Goal: Information Seeking & Learning: Learn about a topic

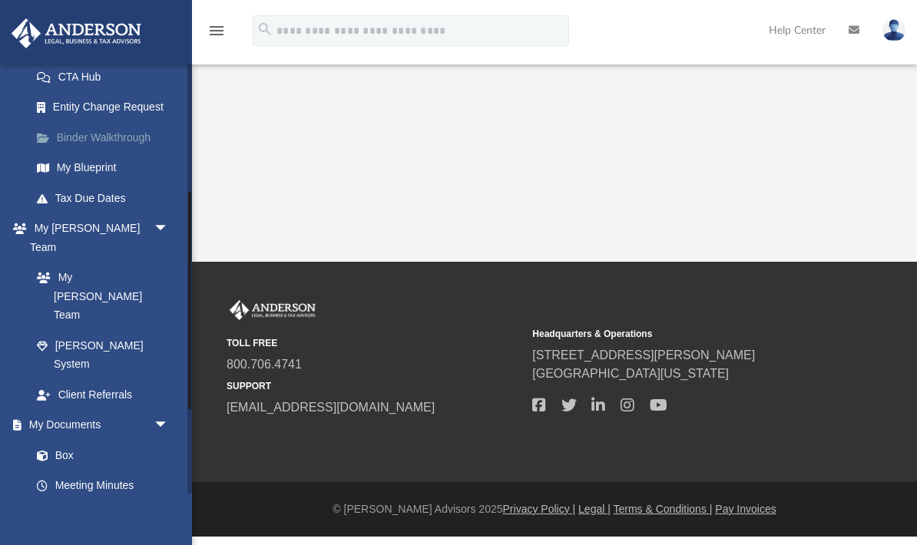
scroll to position [251, 0]
click at [100, 439] on link "Box" at bounding box center [99, 454] width 155 height 31
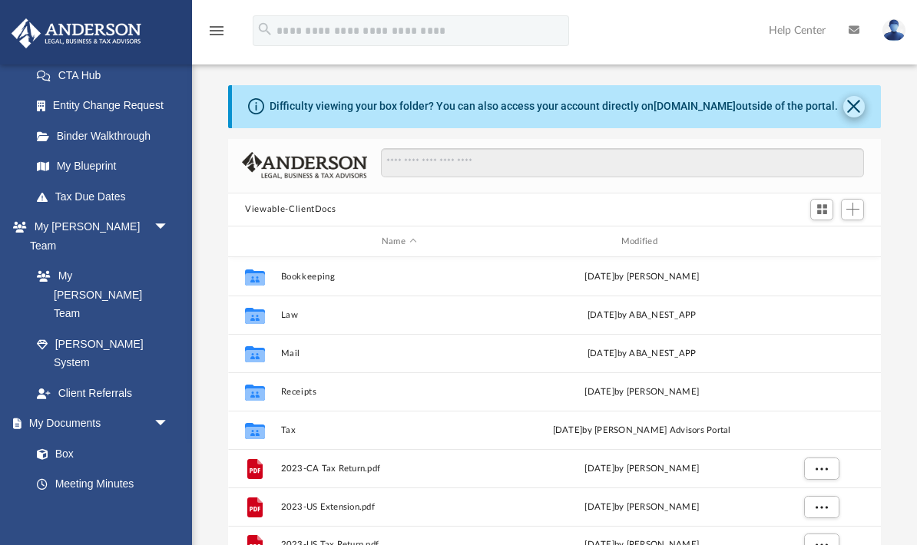
scroll to position [1, 1]
click at [856, 108] on button "Close" at bounding box center [854, 107] width 22 height 22
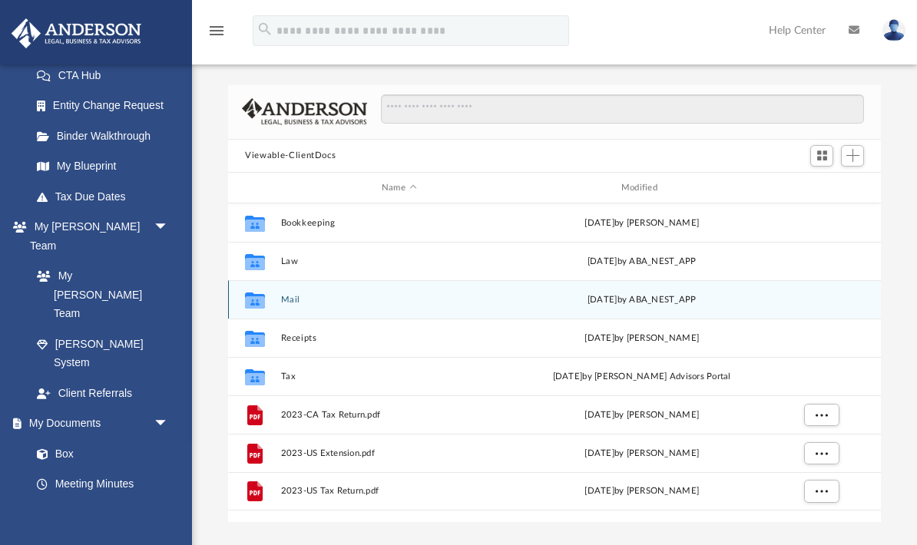
click at [704, 305] on div "[DATE] by ABA_NEST_APP" at bounding box center [642, 300] width 237 height 14
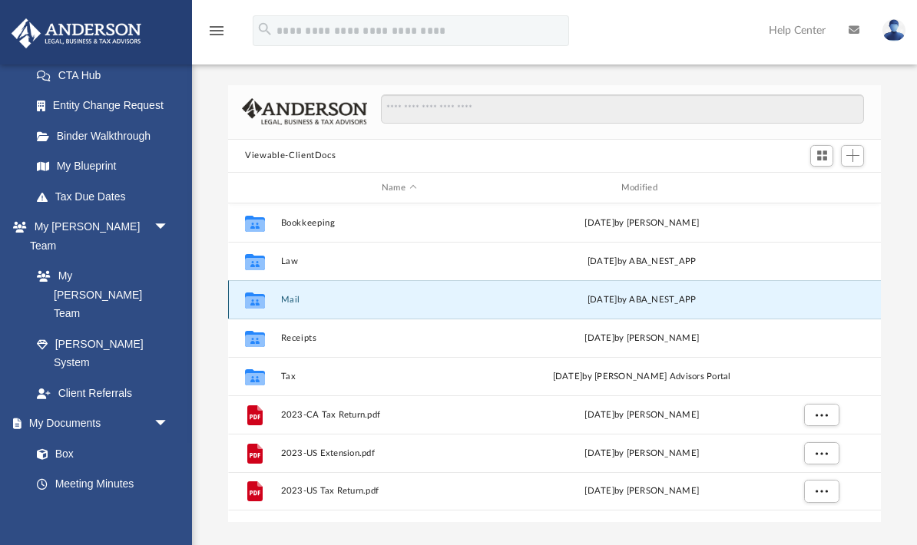
click at [640, 304] on div "[DATE] by ABA_NEST_APP" at bounding box center [642, 300] width 237 height 14
click at [263, 293] on icon "grid" at bounding box center [255, 301] width 20 height 16
click at [260, 298] on icon "grid" at bounding box center [255, 302] width 20 height 12
click at [260, 297] on icon "grid" at bounding box center [255, 302] width 20 height 12
click at [271, 305] on div "Collaborated Folder" at bounding box center [255, 300] width 38 height 25
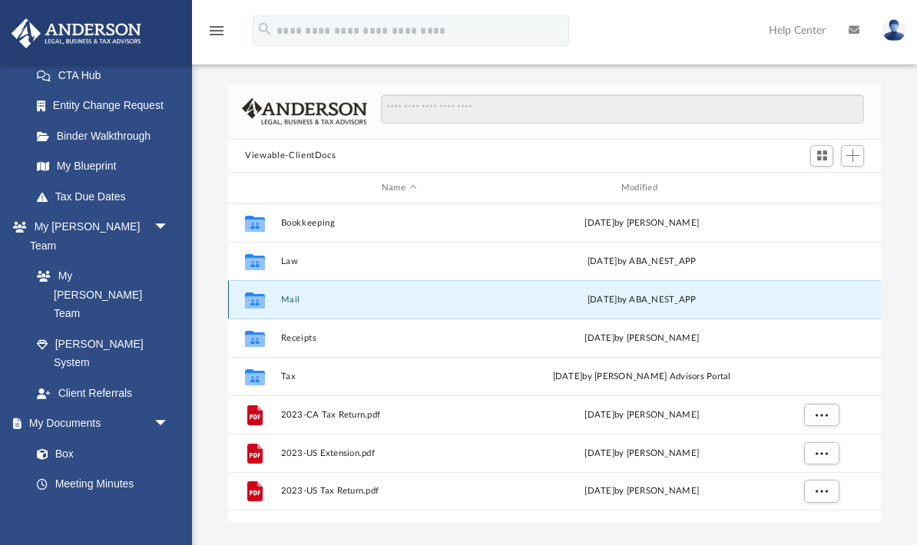
click at [270, 304] on div "Collaborated Folder" at bounding box center [255, 300] width 38 height 25
click at [260, 303] on icon "grid" at bounding box center [255, 302] width 20 height 12
click at [673, 304] on div "[DATE] by ABA_NEST_APP" at bounding box center [642, 300] width 237 height 14
click at [673, 303] on div "[DATE] by ABA_NEST_APP" at bounding box center [642, 300] width 237 height 14
click at [678, 299] on div "[DATE] by ABA_NEST_APP" at bounding box center [642, 300] width 237 height 14
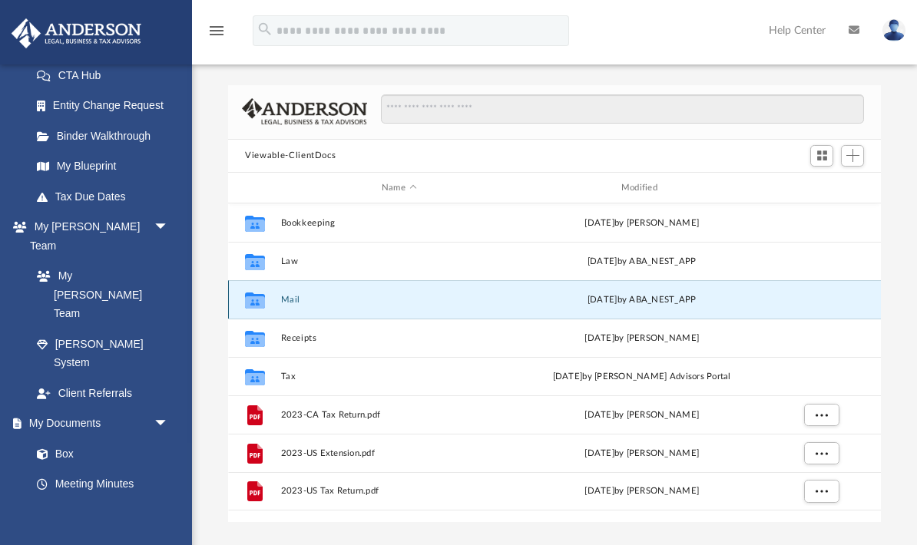
click at [678, 298] on div "[DATE] by ABA_NEST_APP" at bounding box center [642, 300] width 237 height 14
click at [248, 303] on icon "grid" at bounding box center [255, 302] width 20 height 12
click at [248, 302] on icon "grid" at bounding box center [255, 302] width 20 height 12
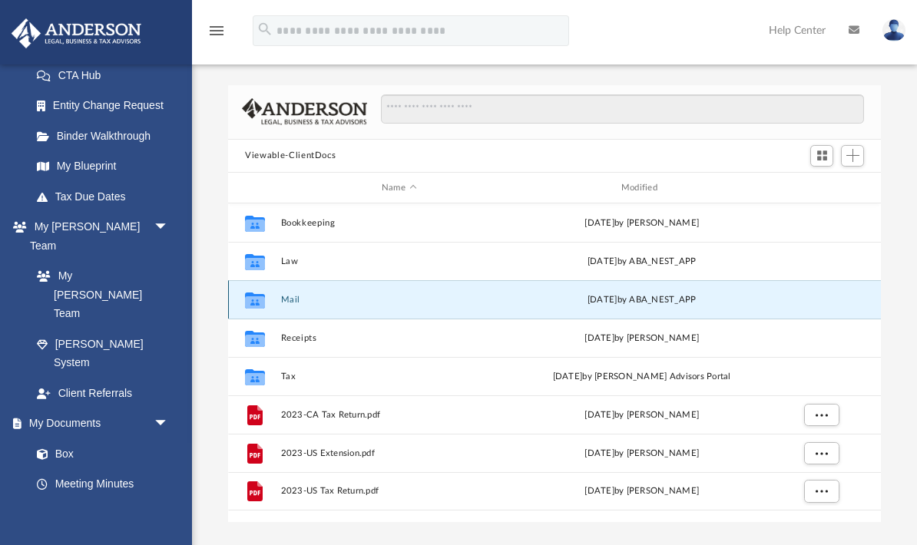
click at [724, 303] on div "[DATE] by ABA_NEST_APP" at bounding box center [642, 300] width 237 height 14
click at [723, 303] on div "[DATE] by ABA_NEST_APP" at bounding box center [642, 300] width 237 height 14
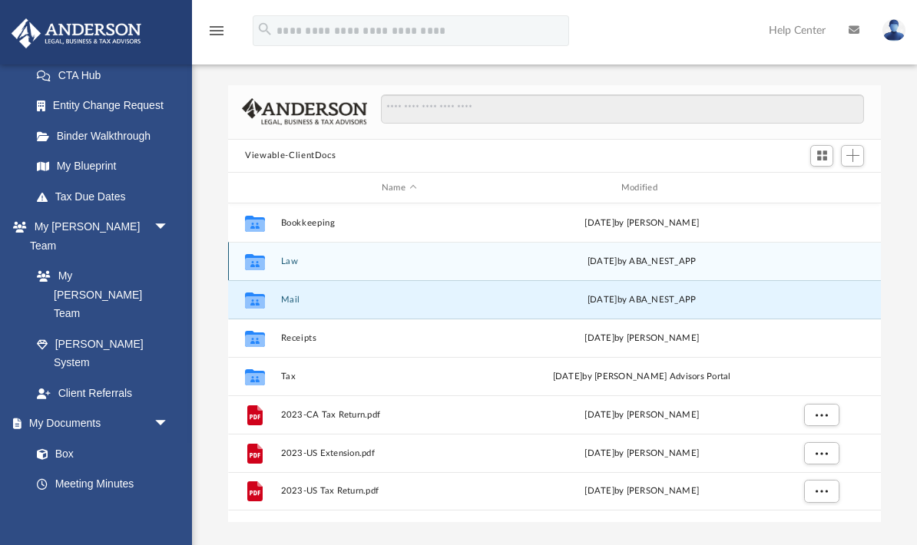
click at [658, 263] on div "[DATE] by ABA_NEST_APP" at bounding box center [642, 262] width 237 height 14
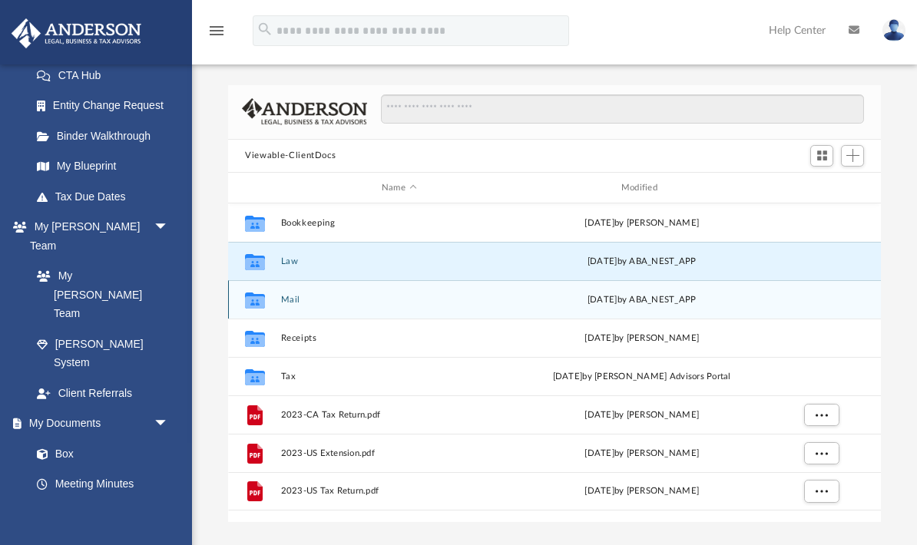
click at [644, 304] on div "[DATE] by ABA_NEST_APP" at bounding box center [642, 300] width 237 height 14
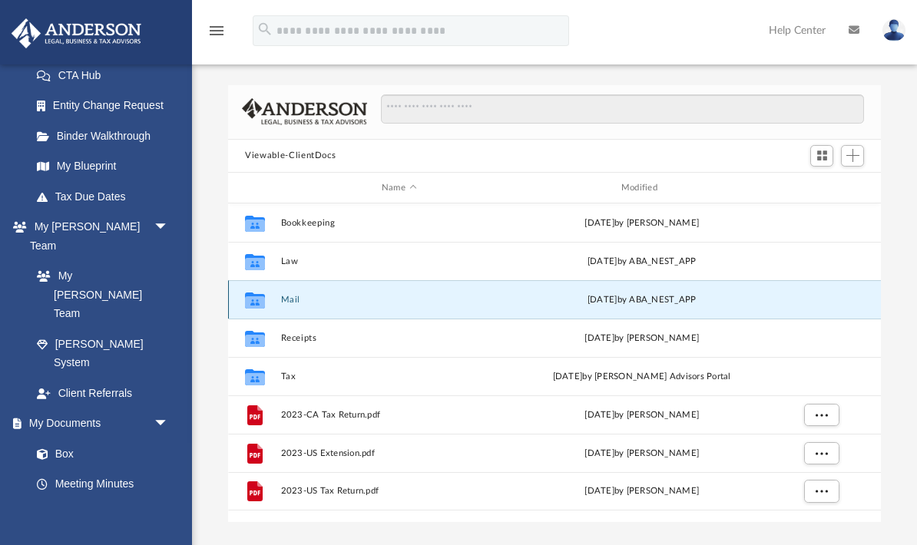
click at [263, 309] on icon "Collaborated Folder" at bounding box center [255, 300] width 25 height 25
click at [257, 305] on icon "grid" at bounding box center [255, 301] width 20 height 16
click at [247, 292] on icon "Collaborated Folder" at bounding box center [255, 300] width 25 height 25
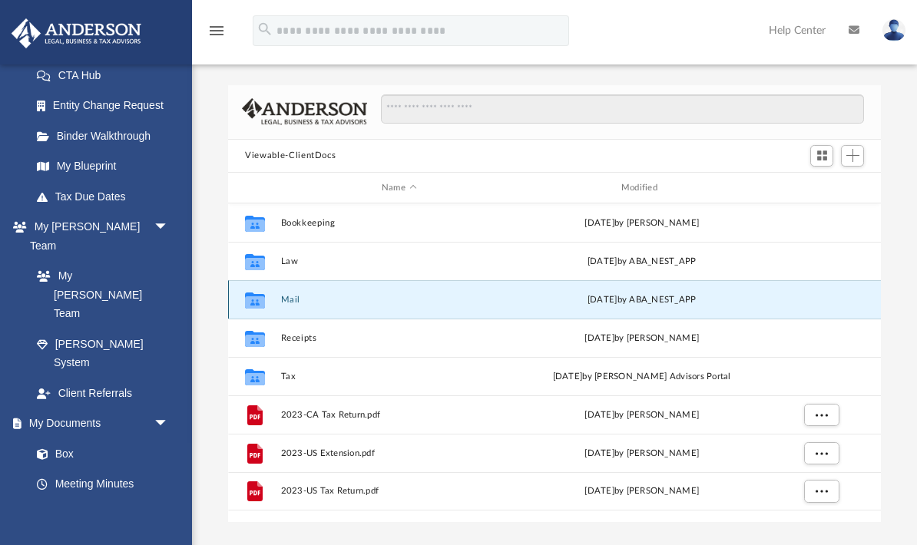
click at [247, 291] on icon "Collaborated Folder" at bounding box center [255, 300] width 25 height 25
click at [252, 299] on icon "grid" at bounding box center [255, 302] width 20 height 12
click at [68, 439] on link "Box" at bounding box center [107, 454] width 170 height 31
click at [261, 303] on icon "grid" at bounding box center [255, 302] width 20 height 12
click at [309, 303] on button "Mail" at bounding box center [399, 300] width 237 height 10
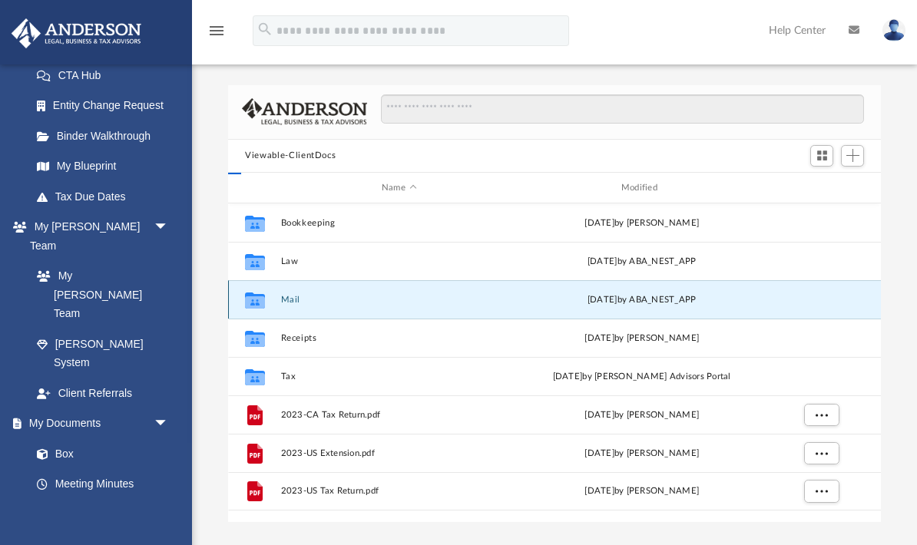
click at [311, 306] on div "Collaborated Folder Mail [DATE] by ABA_NEST_APP" at bounding box center [554, 299] width 653 height 38
click at [308, 304] on button "Mail" at bounding box center [399, 300] width 237 height 10
click at [636, 298] on div "[DATE] by ABA_NEST_APP" at bounding box center [642, 300] width 237 height 14
click at [796, 286] on div "Collaborated Folder Mail [DATE] by ABA_NEST_APP" at bounding box center [554, 299] width 653 height 38
click at [796, 285] on div "Collaborated Folder Mail [DATE] by ABA_NEST_APP" at bounding box center [554, 299] width 653 height 38
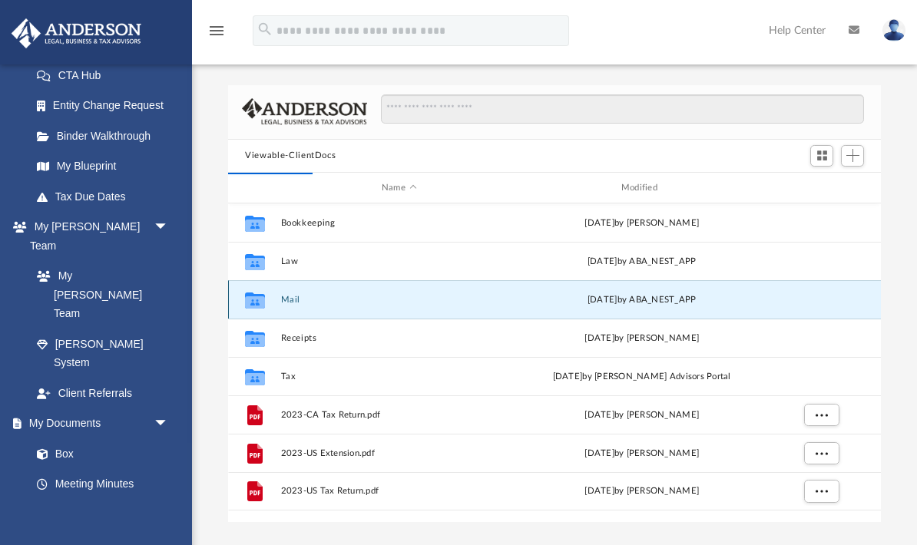
click at [673, 284] on div "Collaborated Folder Mail [DATE] by ABA_NEST_APP" at bounding box center [554, 299] width 653 height 38
click at [673, 283] on div "Collaborated Folder Mail [DATE] by ABA_NEST_APP" at bounding box center [554, 299] width 653 height 38
click at [606, 309] on div "Collaborated Folder Mail [DATE] by ABA_NEST_APP" at bounding box center [554, 299] width 653 height 38
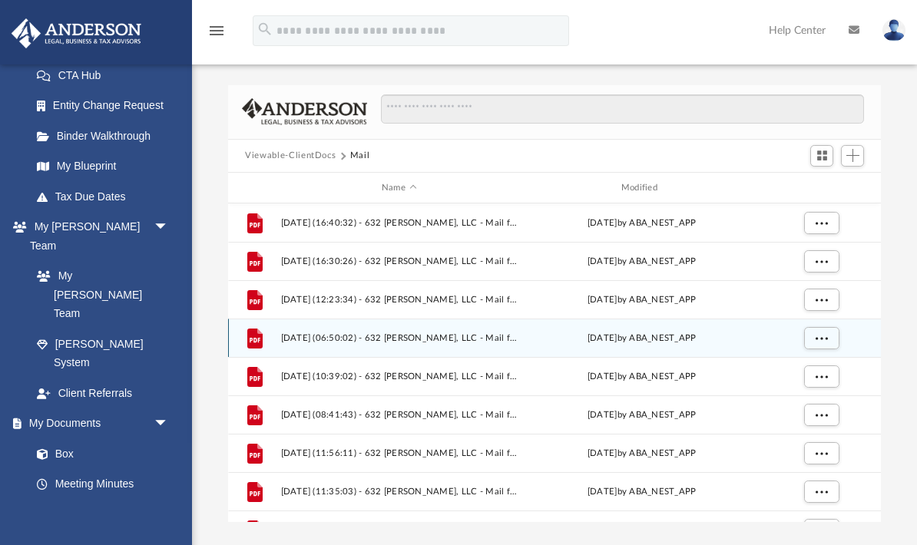
click at [280, 321] on div "File [DATE] (06:50:02) - 632 [PERSON_NAME], LLC - Mail from COUNTY ELECTRIC POW…" at bounding box center [554, 338] width 653 height 38
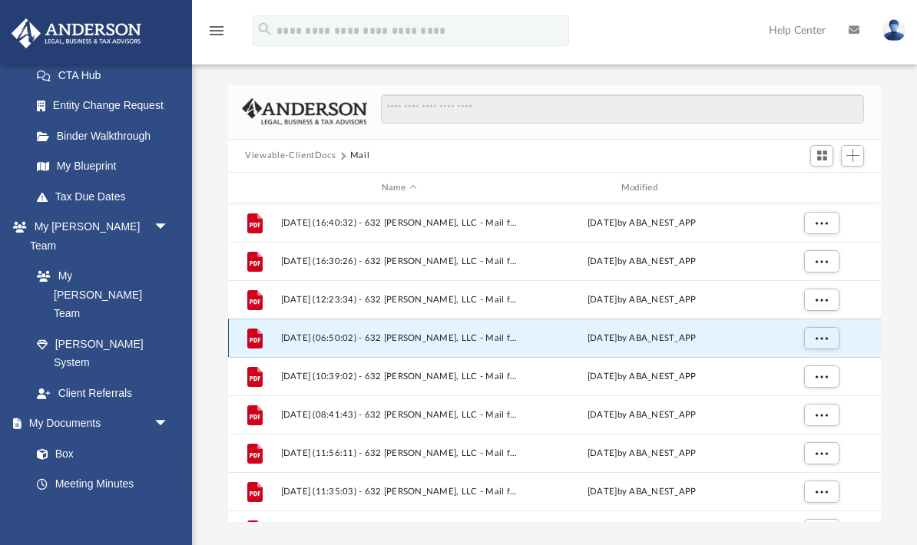
click at [280, 320] on div "File [DATE] (06:50:02) - 632 [PERSON_NAME], LLC - Mail from COUNTY ELECTRIC POW…" at bounding box center [554, 338] width 653 height 38
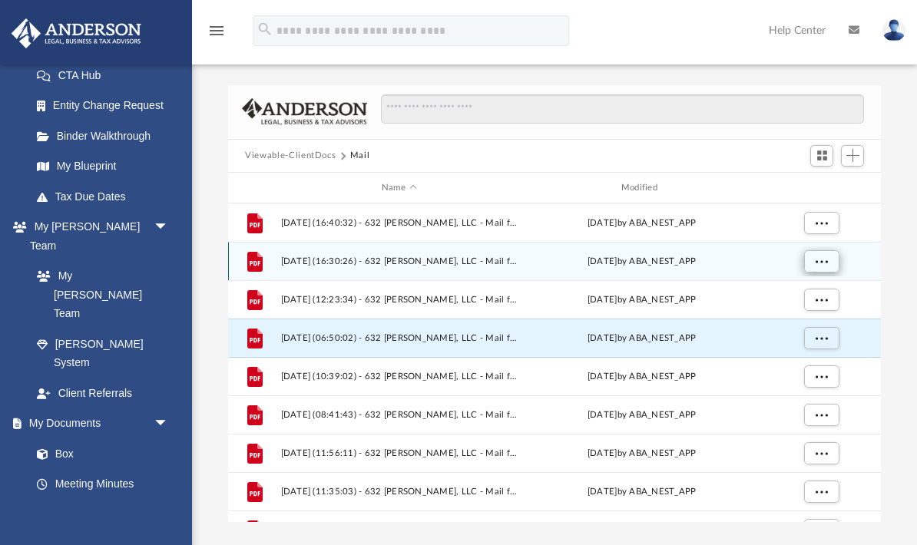
click at [820, 260] on span "More options" at bounding box center [822, 261] width 12 height 8
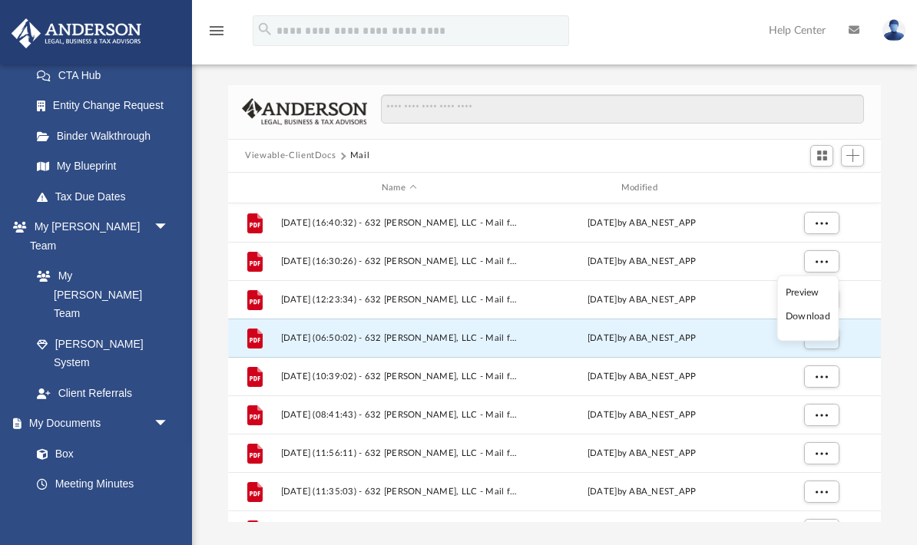
click at [807, 299] on li "Preview" at bounding box center [808, 292] width 45 height 16
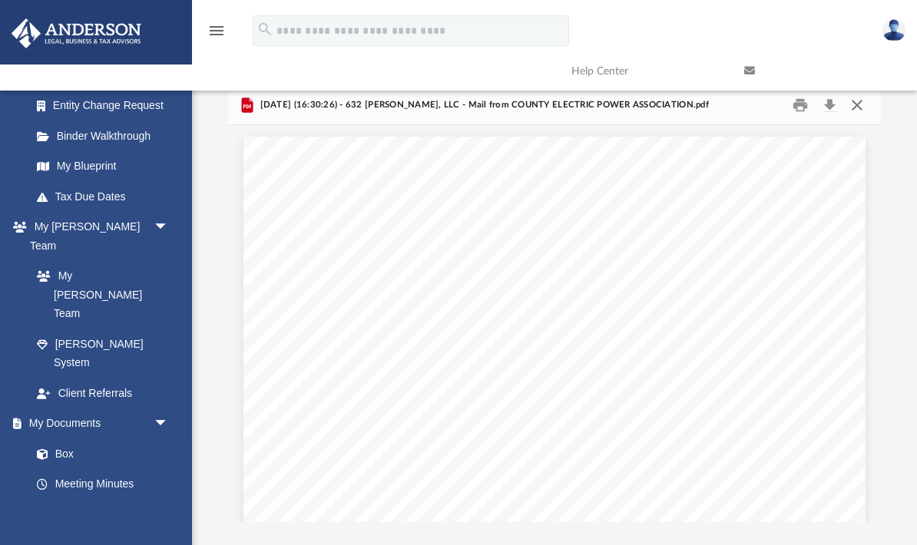
click at [855, 103] on button "Close" at bounding box center [856, 105] width 28 height 24
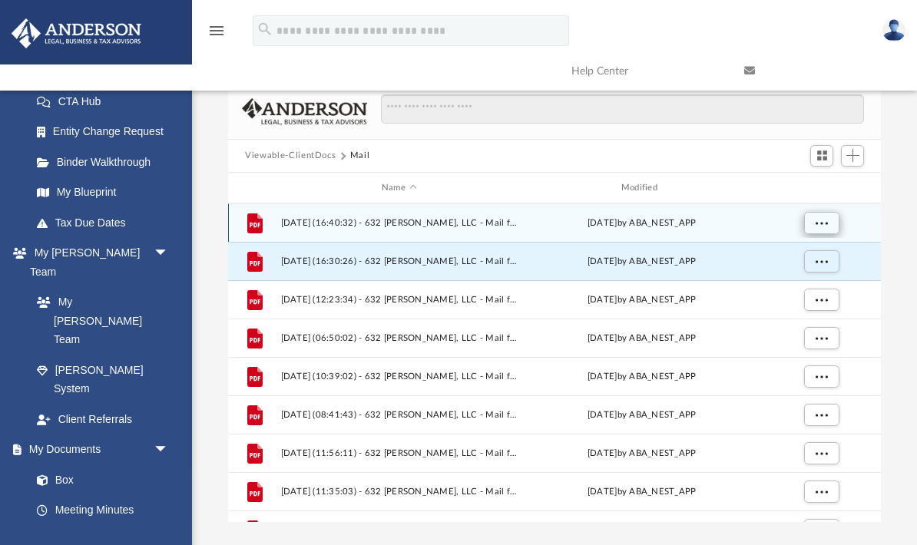
click at [829, 223] on button "More options" at bounding box center [821, 223] width 35 height 23
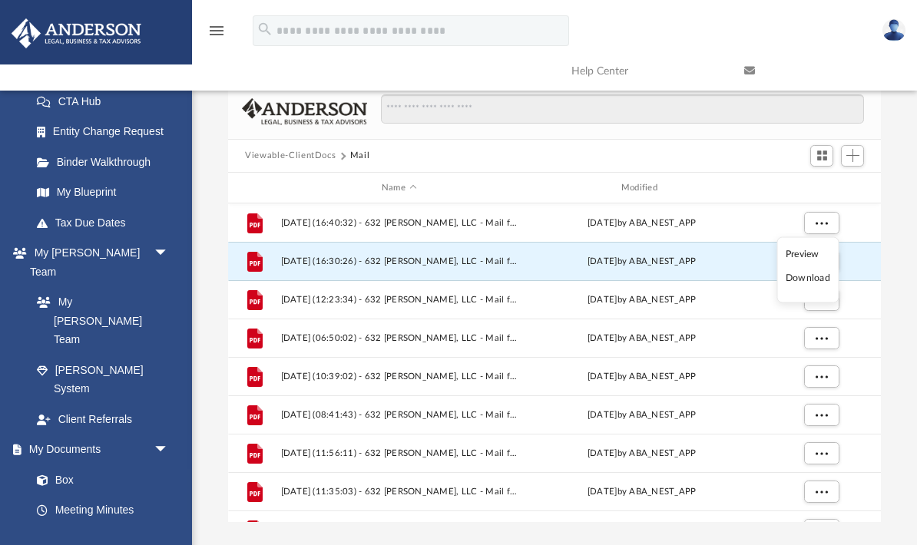
click at [816, 257] on li "Preview" at bounding box center [808, 254] width 45 height 16
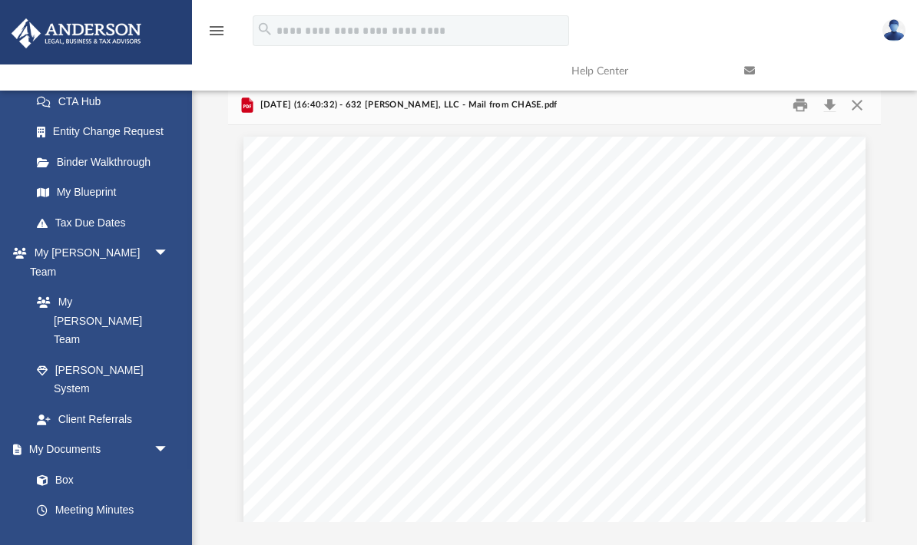
type input "*"
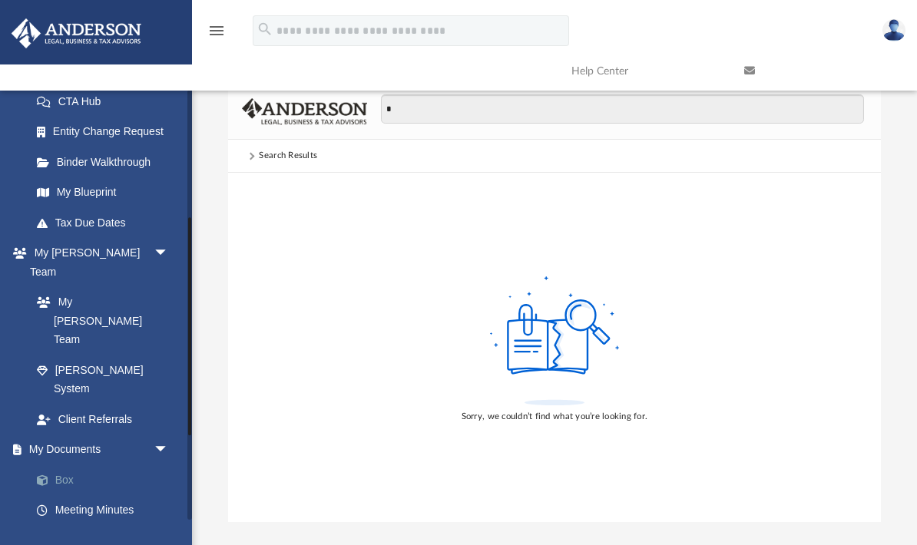
click at [74, 465] on link "Box" at bounding box center [107, 480] width 170 height 31
click at [71, 465] on link "Box" at bounding box center [107, 480] width 170 height 31
click at [64, 465] on link "Box" at bounding box center [107, 480] width 170 height 31
click at [276, 161] on div "Search Results" at bounding box center [288, 156] width 58 height 14
click at [245, 160] on div "Search Results" at bounding box center [288, 156] width 86 height 14
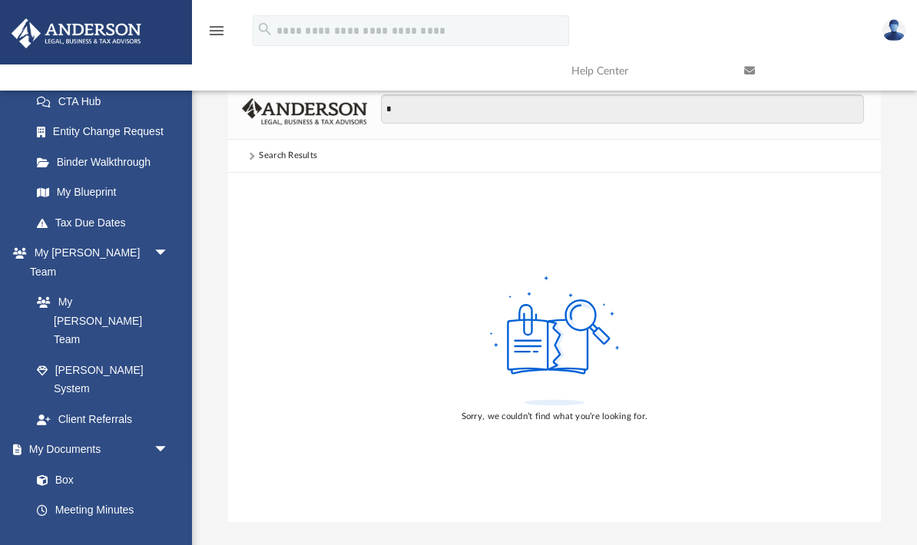
click at [245, 159] on div "Search Results" at bounding box center [288, 156] width 86 height 14
click at [68, 465] on link "Box" at bounding box center [107, 480] width 170 height 31
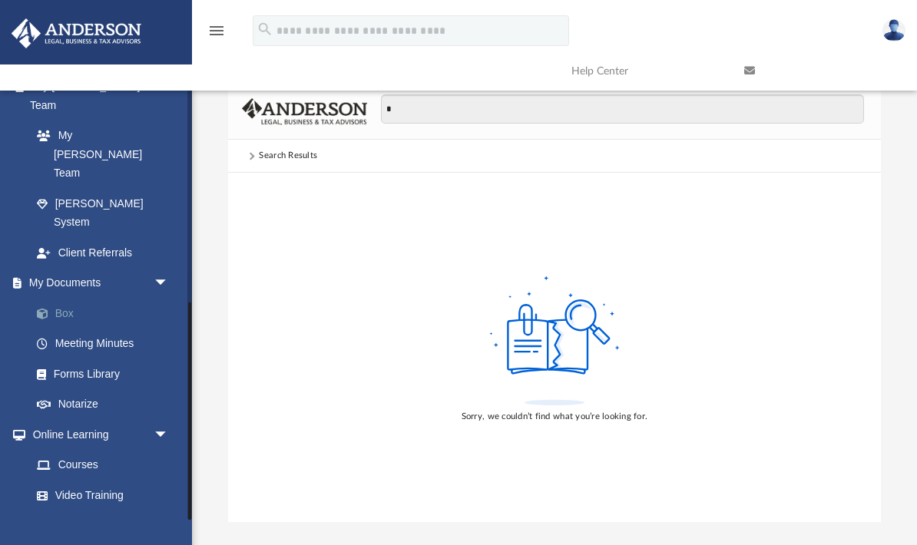
scroll to position [417, 0]
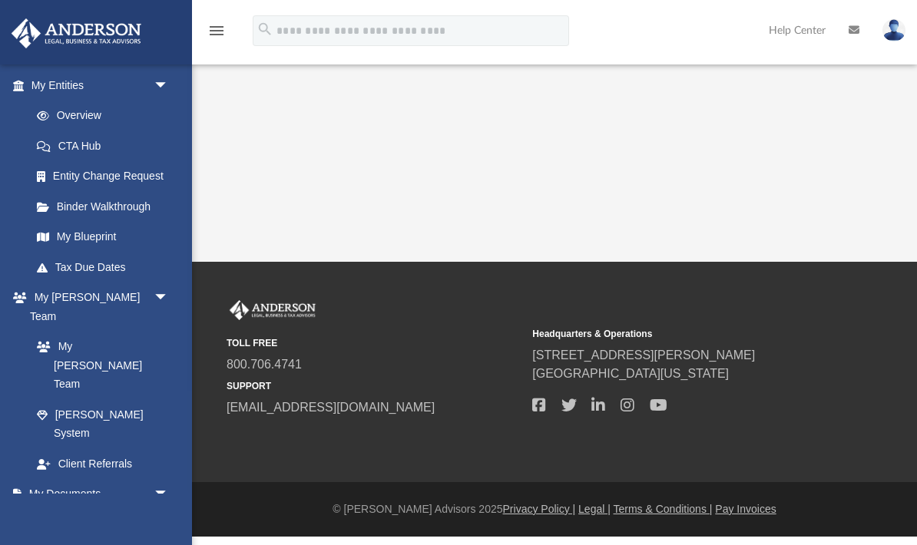
scroll to position [197, 0]
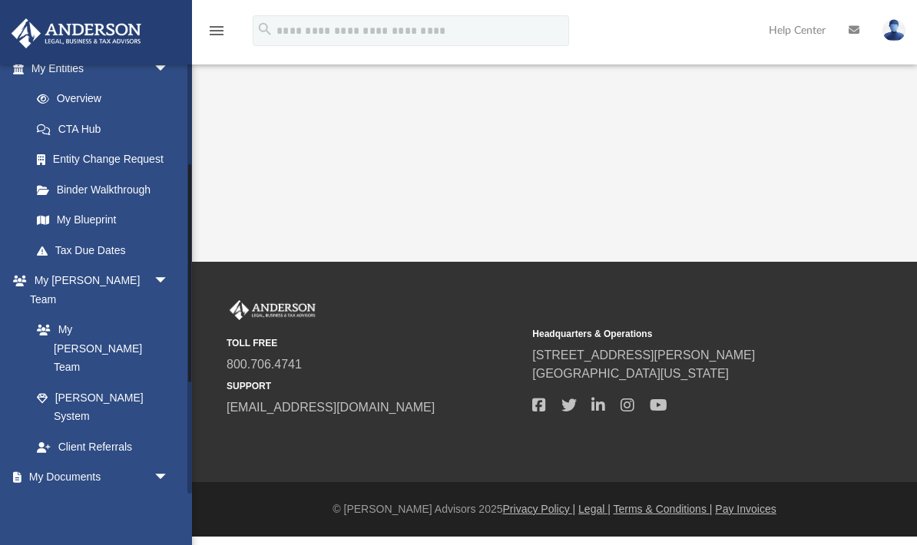
click at [74, 492] on link "Box" at bounding box center [107, 507] width 170 height 31
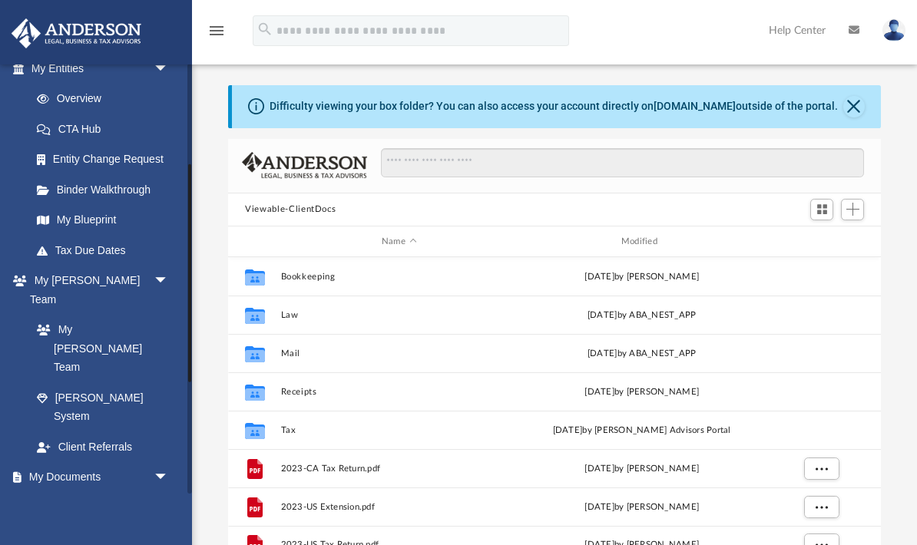
scroll to position [349, 652]
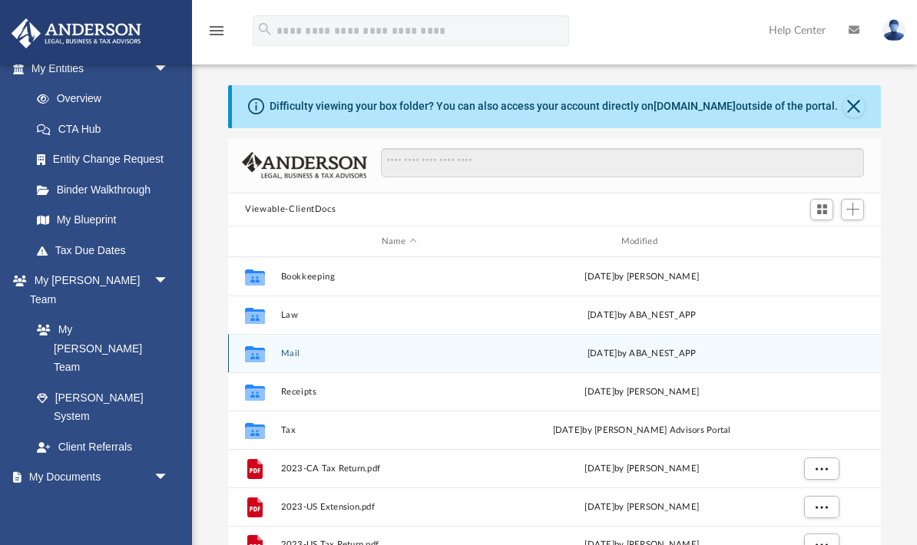
click at [257, 349] on icon "grid" at bounding box center [255, 354] width 20 height 16
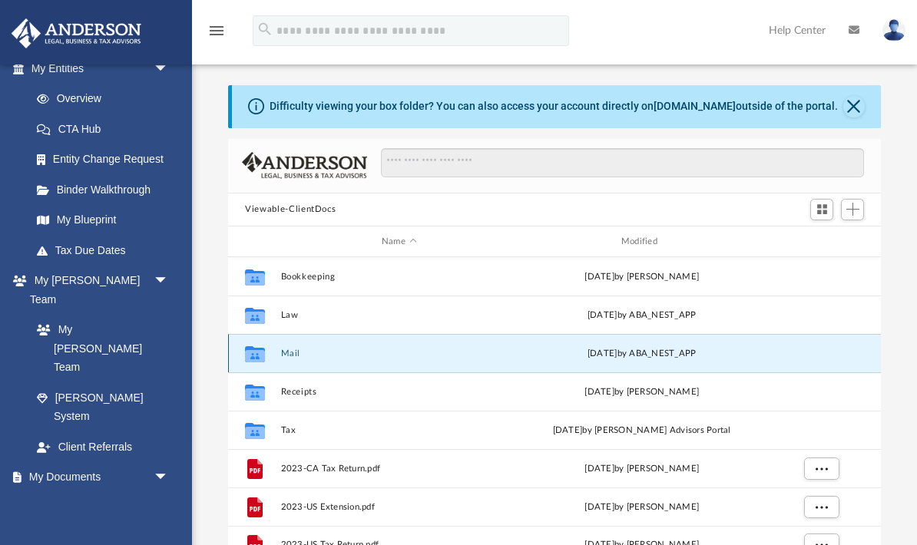
click at [642, 351] on div "[DATE] by ABA_NEST_APP" at bounding box center [642, 354] width 237 height 14
click at [261, 353] on icon "grid" at bounding box center [255, 356] width 20 height 12
click at [859, 105] on button "Close" at bounding box center [854, 107] width 22 height 22
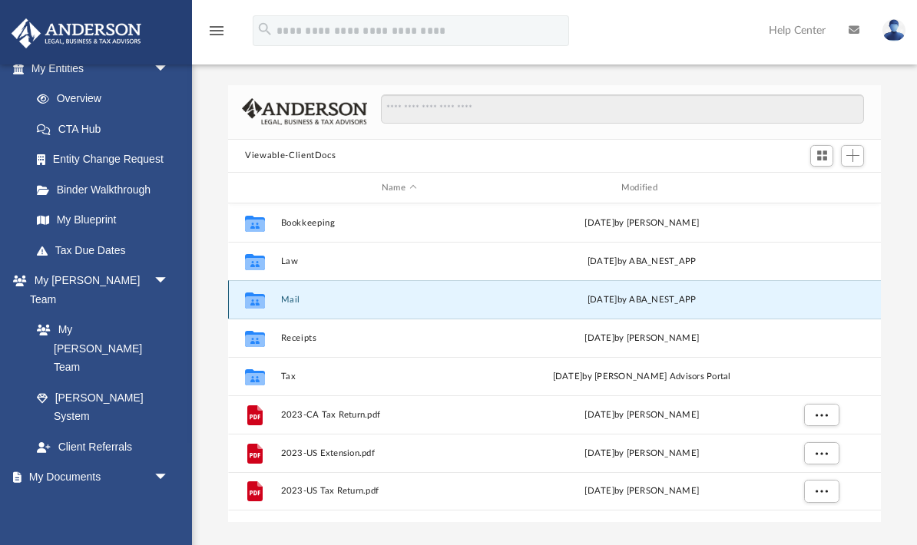
click at [260, 293] on icon "grid" at bounding box center [255, 301] width 20 height 16
click at [638, 293] on div "[DATE] by ABA_NEST_APP" at bounding box center [642, 300] width 237 height 14
click at [617, 303] on div "[DATE] by ABA_NEST_APP" at bounding box center [642, 300] width 237 height 14
click at [261, 295] on icon "grid" at bounding box center [255, 301] width 20 height 16
click at [599, 305] on div "[DATE] by ABA_NEST_APP" at bounding box center [642, 300] width 237 height 14
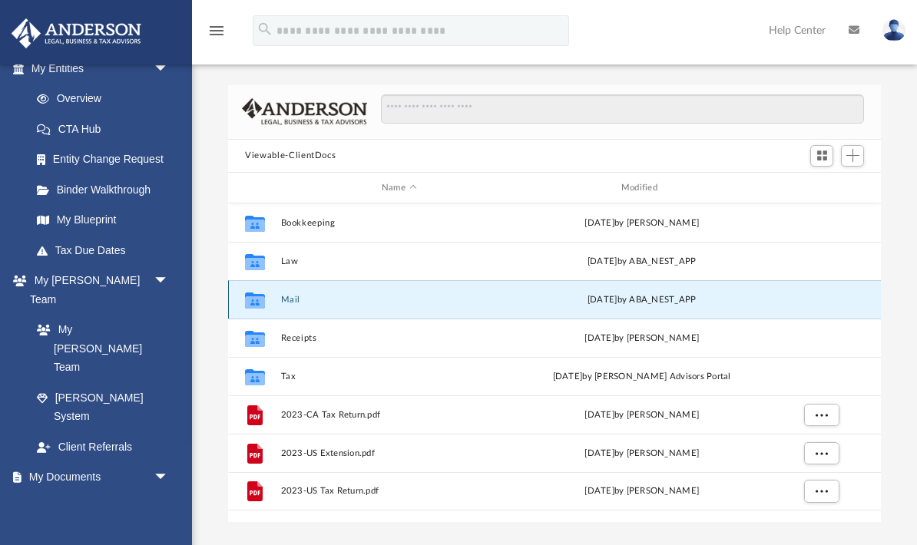
click at [606, 313] on div "Collaborated Folder Mail [DATE] by ABA_NEST_APP" at bounding box center [554, 299] width 653 height 38
click at [644, 288] on div "Collaborated Folder Mail [DATE] by ABA_NEST_APP" at bounding box center [554, 299] width 653 height 38
click at [641, 310] on div "Collaborated Folder Mail [DATE] by ABA_NEST_APP" at bounding box center [554, 299] width 653 height 38
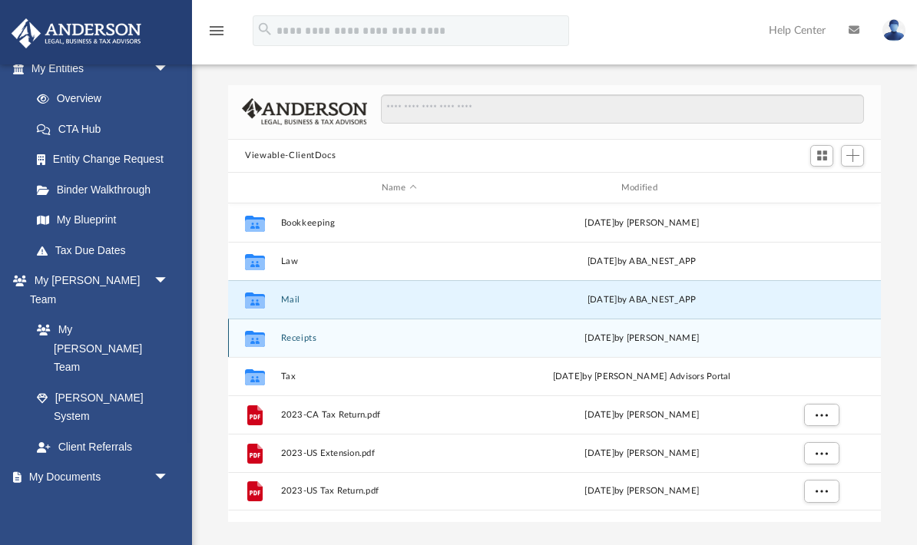
click at [642, 336] on div "Thu Jul 17 2025 by Cora Melot" at bounding box center [642, 339] width 237 height 14
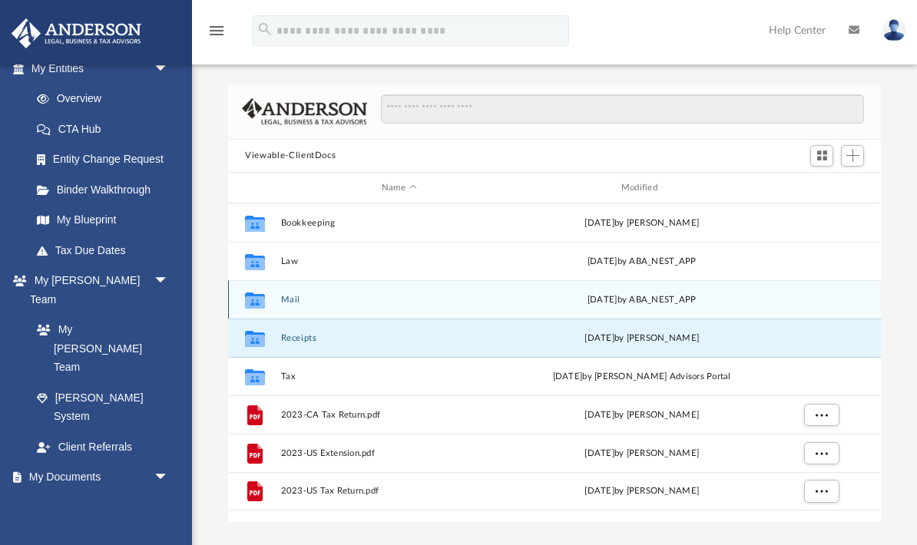
click at [629, 288] on div "Collaborated Folder Mail [DATE] by ABA_NEST_APP" at bounding box center [554, 299] width 653 height 38
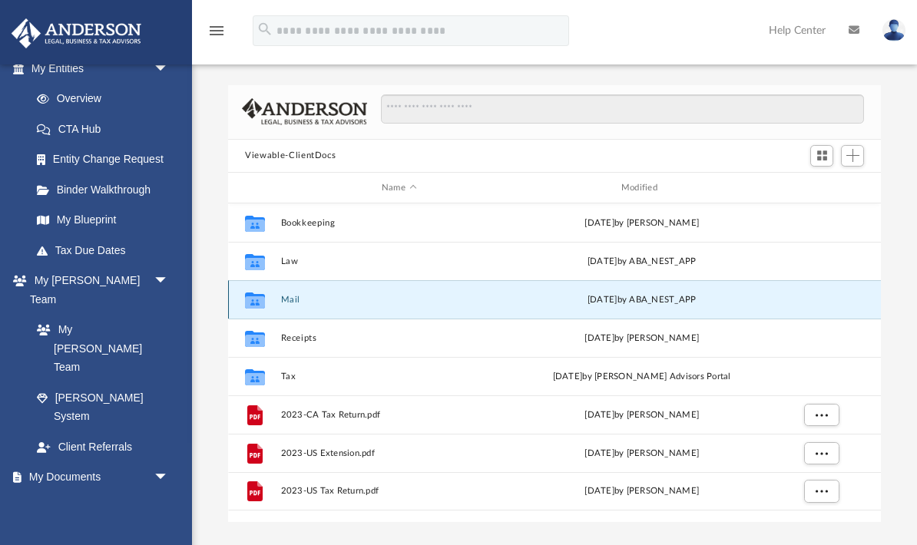
click at [630, 304] on div "[DATE] by ABA_NEST_APP" at bounding box center [642, 300] width 237 height 14
click at [266, 296] on icon "Collaborated Folder" at bounding box center [255, 300] width 25 height 25
click at [624, 305] on div "[DATE] by ABA_NEST_APP" at bounding box center [642, 300] width 237 height 14
click at [626, 306] on div "Collaborated Folder Mail [DATE] by ABA_NEST_APP" at bounding box center [554, 299] width 653 height 38
click at [680, 284] on div "Collaborated Folder Mail [DATE] by ABA_NEST_APP" at bounding box center [554, 299] width 653 height 38
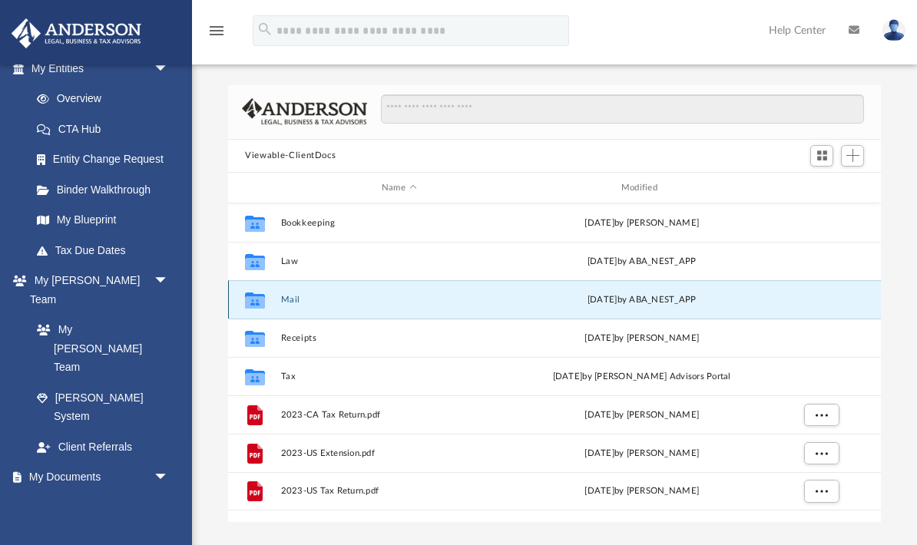
click at [674, 295] on div "[DATE] by ABA_NEST_APP" at bounding box center [642, 300] width 237 height 14
click at [857, 287] on div "Collaborated Folder Mail [DATE] by ABA_NEST_APP" at bounding box center [554, 299] width 653 height 38
click at [710, 293] on div "[DATE] by ABA_NEST_APP" at bounding box center [642, 300] width 237 height 14
